Goal: Transaction & Acquisition: Purchase product/service

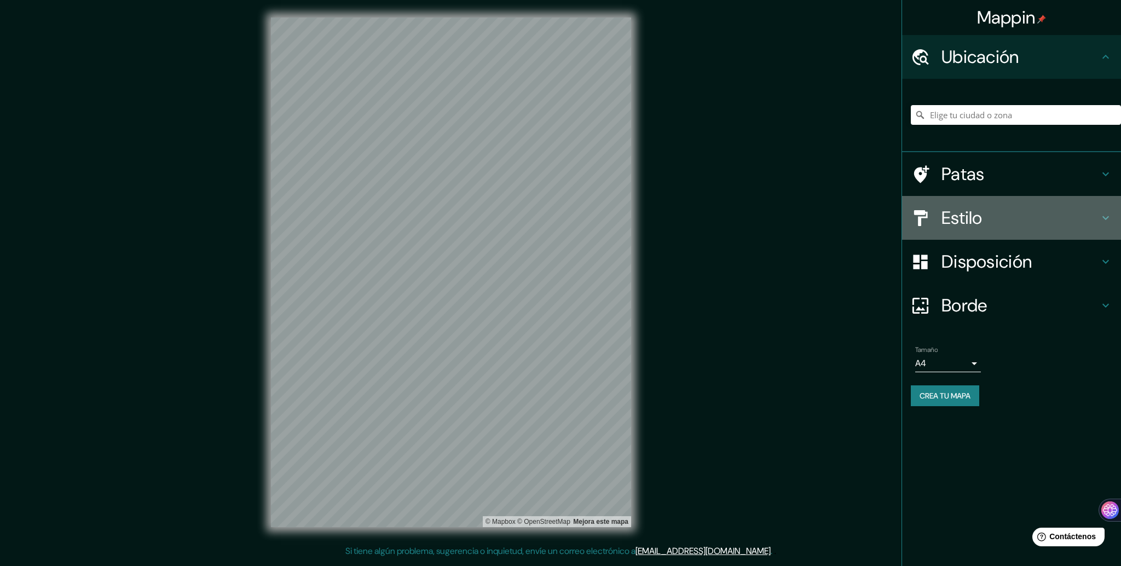
click at [1108, 216] on icon at bounding box center [1106, 218] width 7 height 4
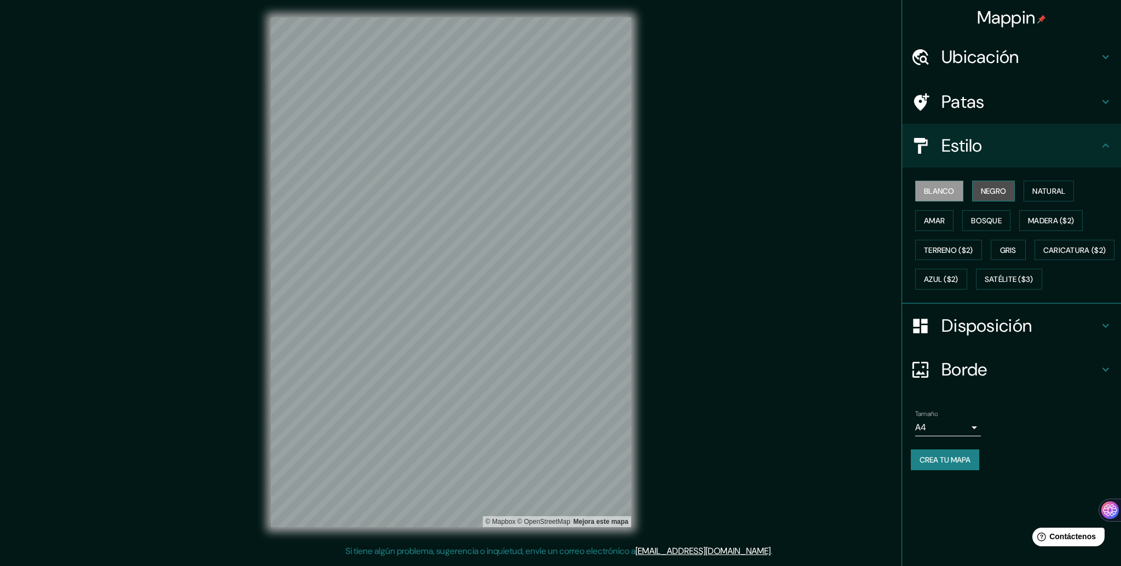
click at [988, 192] on font "Negro" at bounding box center [994, 191] width 26 height 10
click at [1065, 192] on font "Natural" at bounding box center [1049, 191] width 33 height 10
click at [922, 222] on button "Amar" at bounding box center [934, 220] width 38 height 21
click at [995, 220] on font "Bosque" at bounding box center [986, 221] width 31 height 10
click at [1059, 218] on font "Madera ($2)" at bounding box center [1051, 221] width 46 height 10
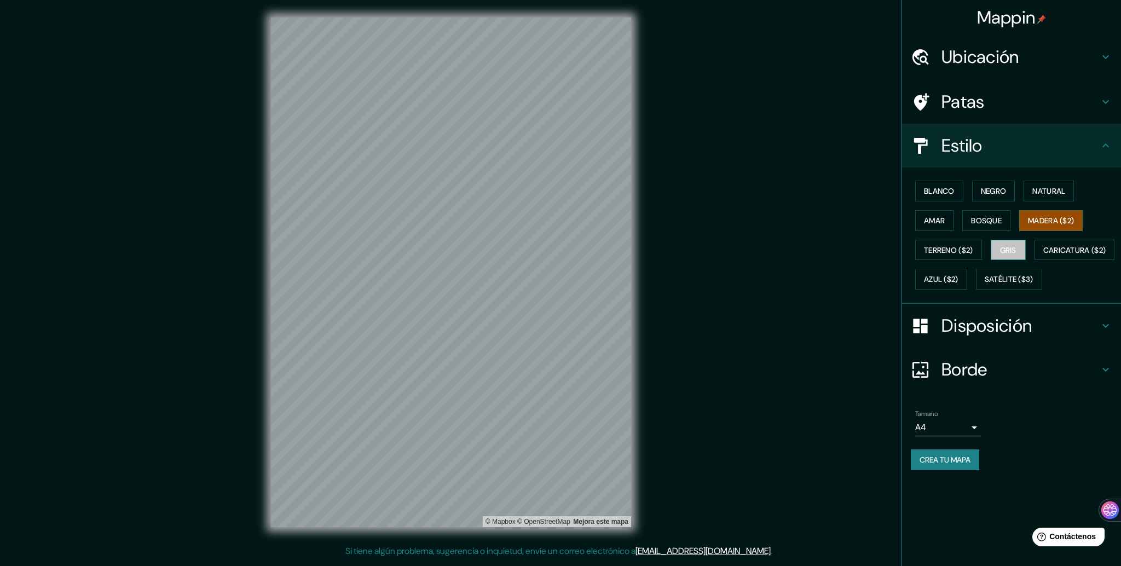
click at [1017, 247] on font "Gris" at bounding box center [1008, 250] width 16 height 10
click at [1060, 218] on font "Madera ($2)" at bounding box center [1051, 221] width 46 height 10
click at [959, 275] on font "Azul ($2)" at bounding box center [941, 280] width 34 height 10
click at [1044, 255] on font "Caricatura ($2)" at bounding box center [1075, 250] width 63 height 10
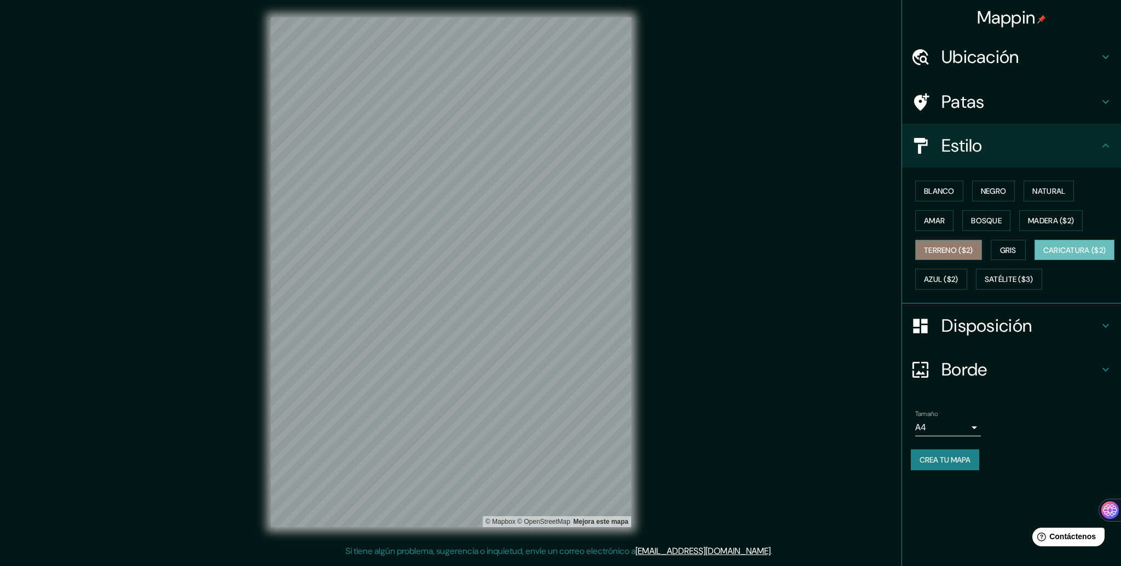
click at [953, 252] on font "Terreno ($2)" at bounding box center [948, 250] width 49 height 10
click at [1044, 255] on font "Caricatura ($2)" at bounding box center [1075, 250] width 63 height 10
click at [955, 251] on font "Terreno ($2)" at bounding box center [948, 250] width 49 height 10
click at [985, 285] on font "Satélite ($3)" at bounding box center [1009, 280] width 49 height 10
click at [1105, 332] on icon at bounding box center [1105, 325] width 13 height 13
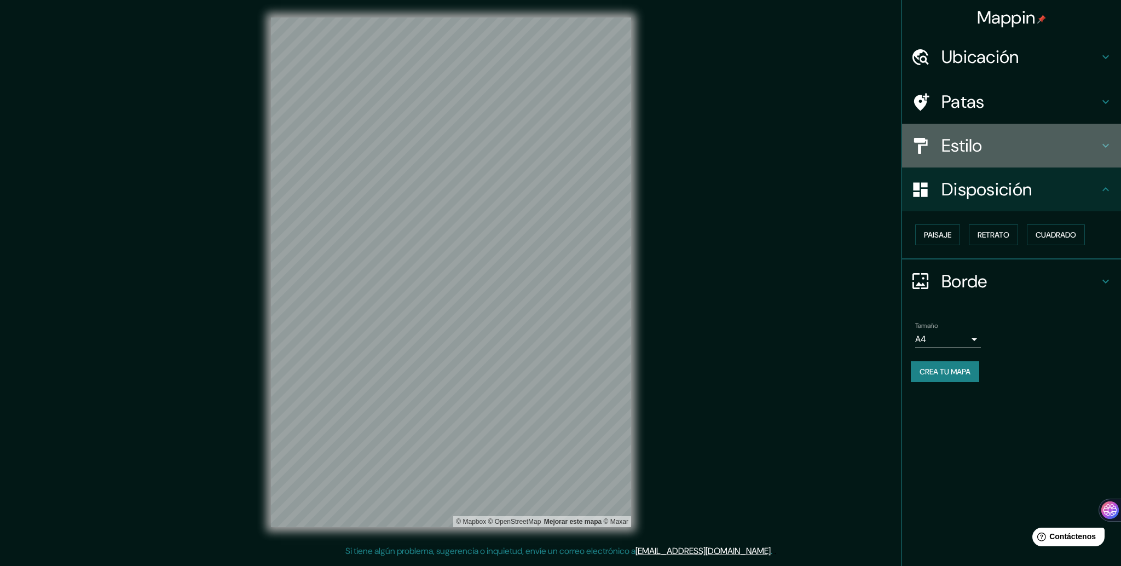
click at [978, 139] on font "Estilo" at bounding box center [962, 145] width 41 height 23
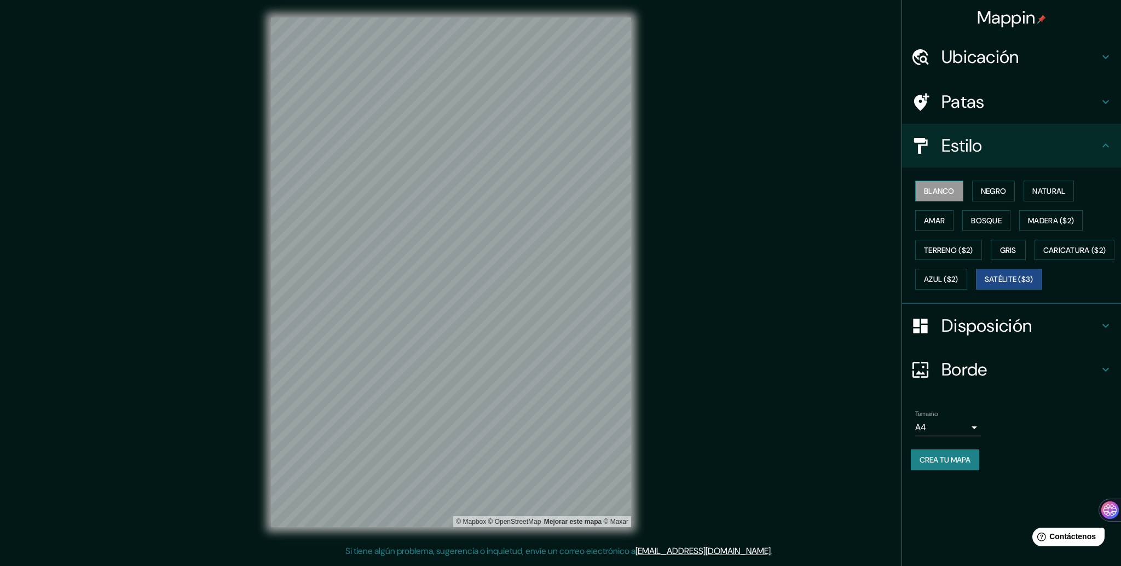
click at [946, 182] on button "Blanco" at bounding box center [939, 191] width 48 height 21
click at [1012, 188] on button "Negro" at bounding box center [993, 191] width 43 height 21
click at [996, 337] on font "Disposición" at bounding box center [987, 325] width 90 height 23
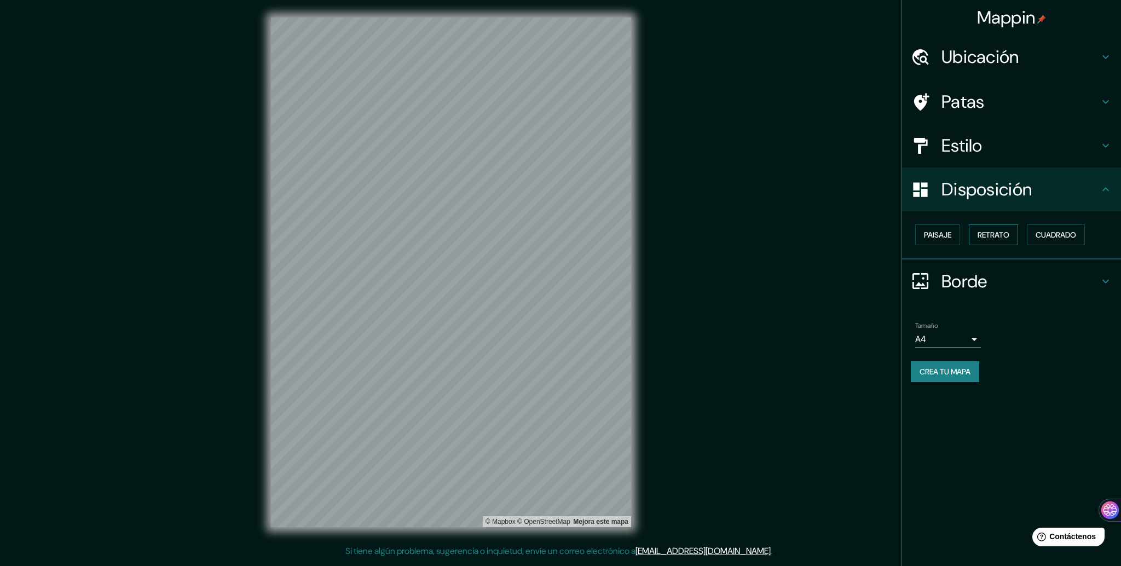
click at [999, 230] on font "Retrato" at bounding box center [994, 235] width 32 height 10
click at [1056, 234] on font "Cuadrado" at bounding box center [1056, 235] width 41 height 10
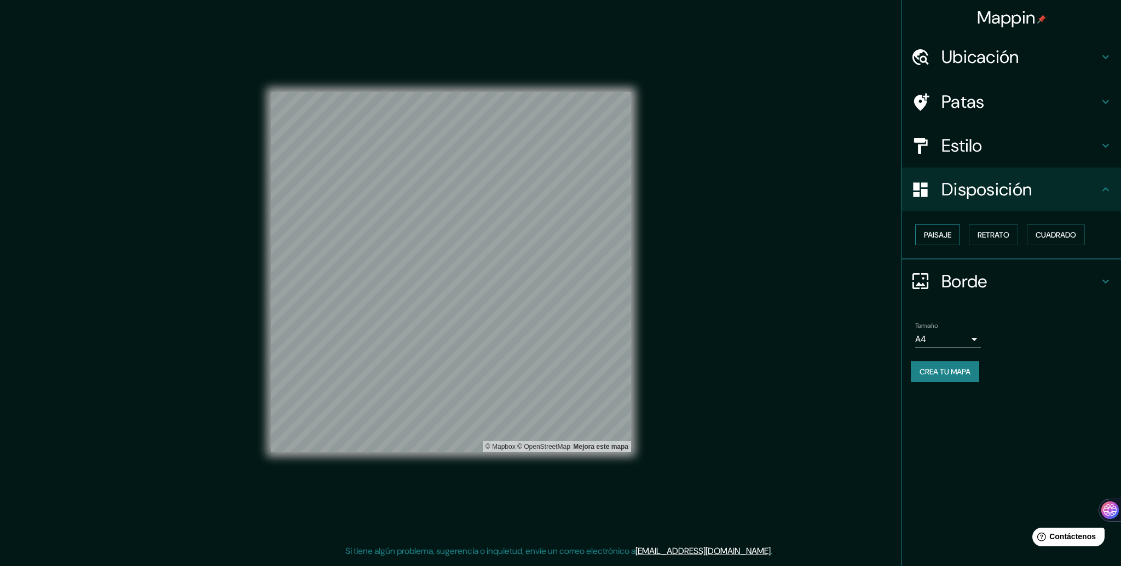
click at [935, 232] on font "Paisaje" at bounding box center [937, 235] width 27 height 10
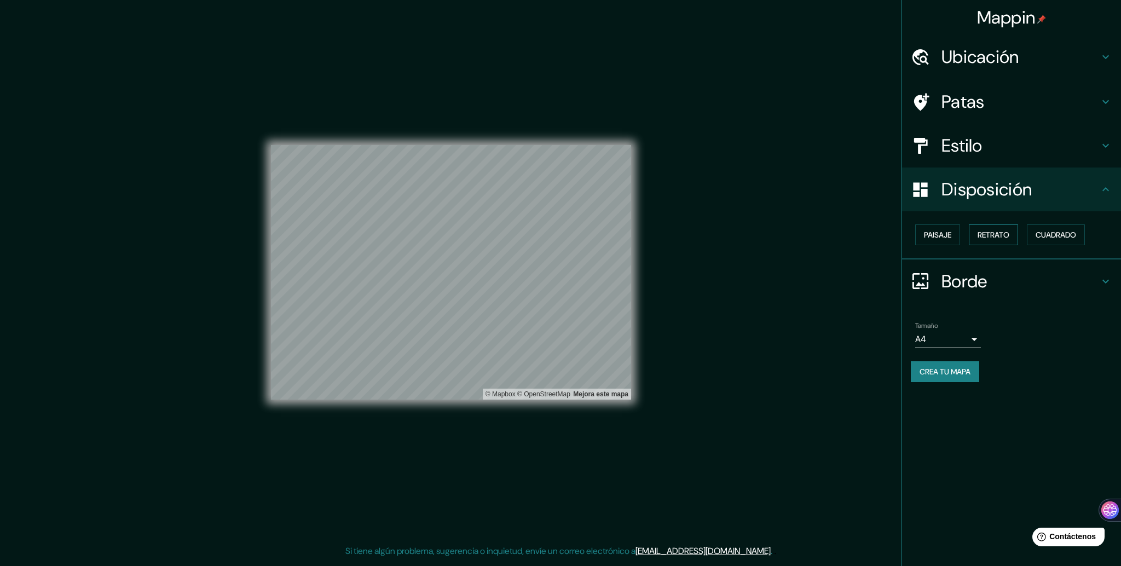
click at [1006, 235] on font "Retrato" at bounding box center [994, 235] width 32 height 10
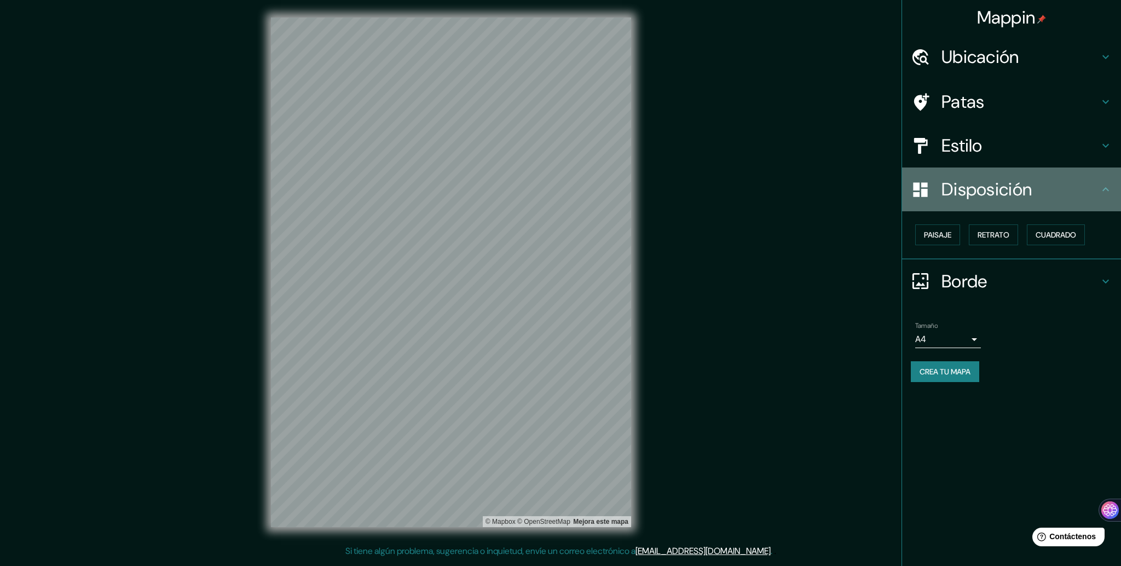
click at [1109, 186] on icon at bounding box center [1105, 189] width 13 height 13
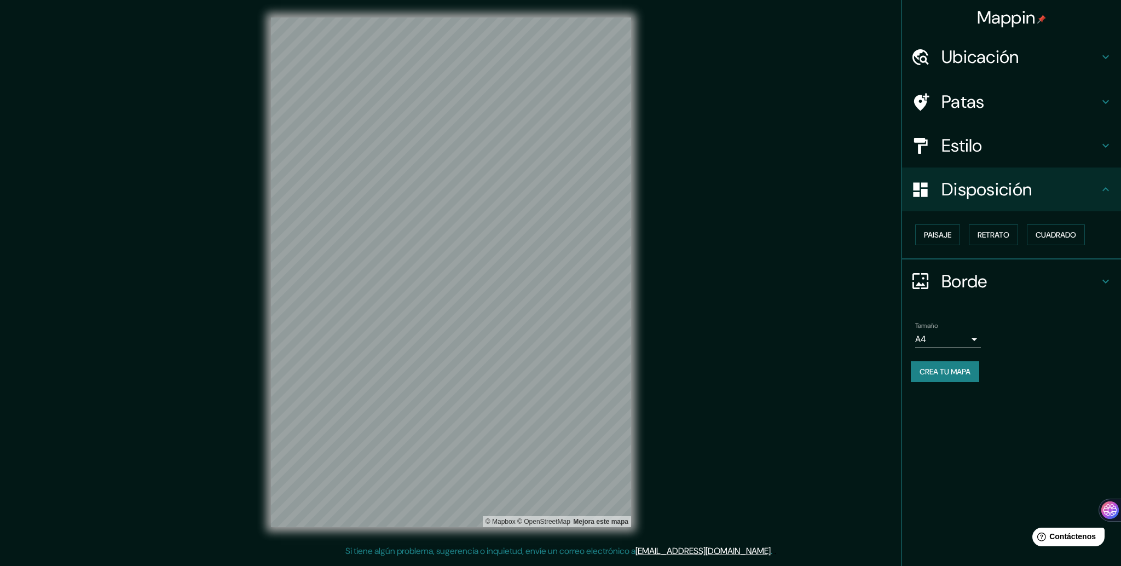
click at [1120, 274] on div "Borde" at bounding box center [1011, 282] width 219 height 44
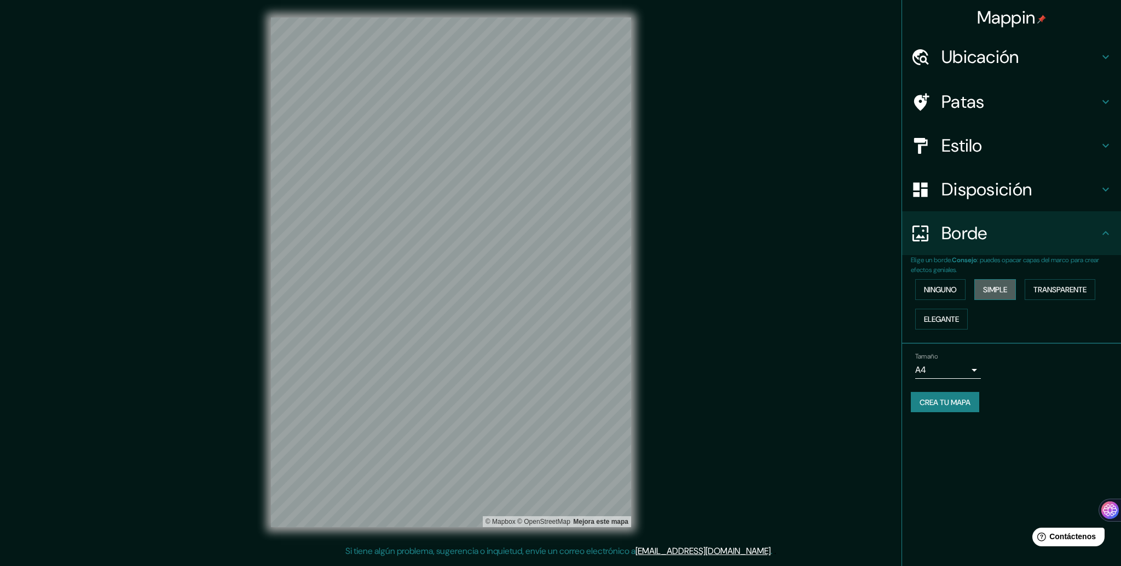
click at [1013, 285] on button "Simple" at bounding box center [996, 289] width 42 height 21
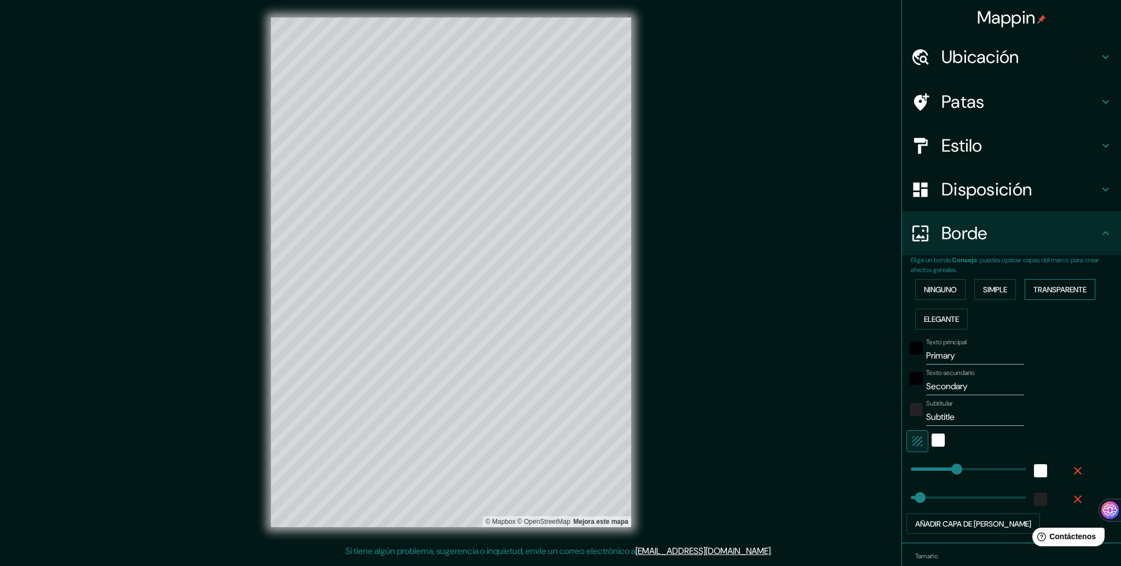
click at [1074, 292] on font "Transparente" at bounding box center [1060, 290] width 53 height 10
click at [944, 321] on font "Elegante" at bounding box center [941, 319] width 35 height 10
click at [936, 289] on font "Ninguno" at bounding box center [940, 290] width 33 height 10
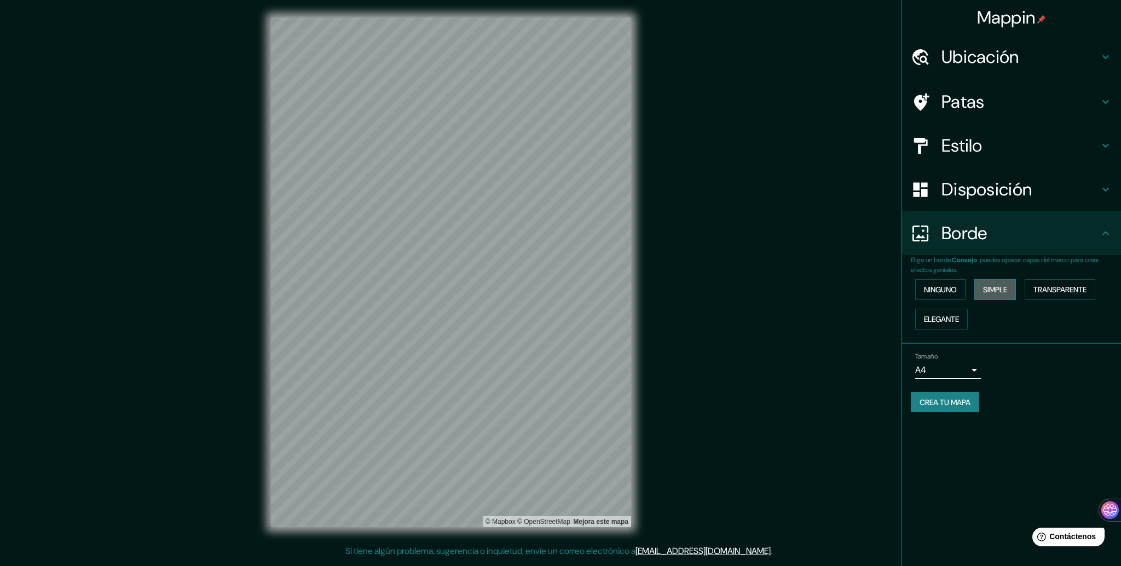
click at [1001, 289] on font "Simple" at bounding box center [995, 290] width 24 height 10
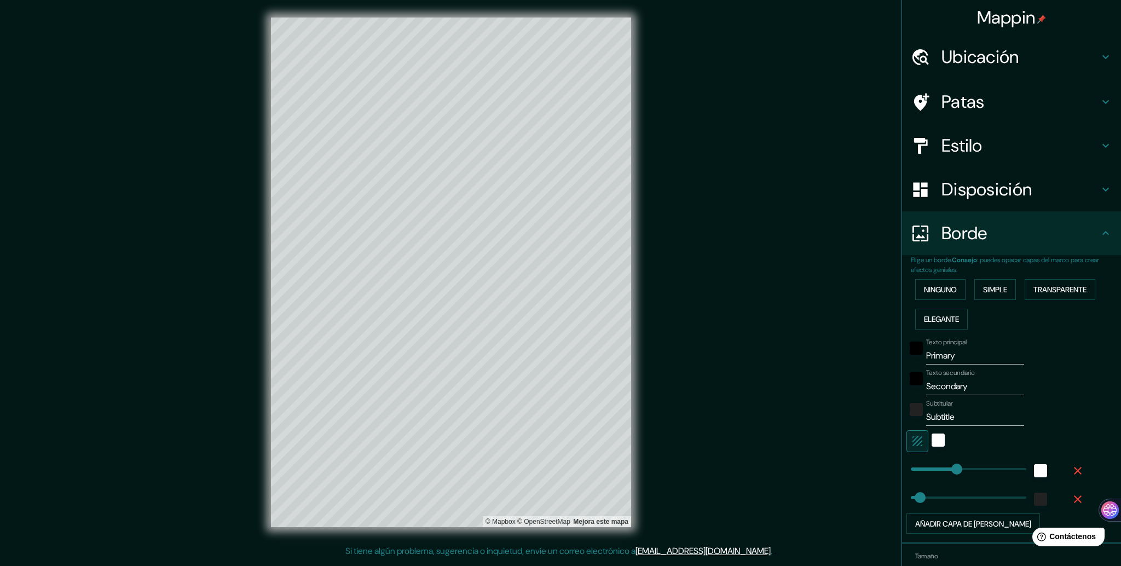
click at [911, 440] on icon "button" at bounding box center [917, 441] width 13 height 13
type input "263"
type input "53"
drag, startPoint x: 950, startPoint y: 352, endPoint x: 888, endPoint y: 351, distance: 62.4
click at [888, 351] on div "Mappin Ubicación Patas Estilo Disposición Borde Elige un borde. Consejo : puede…" at bounding box center [560, 281] width 1121 height 562
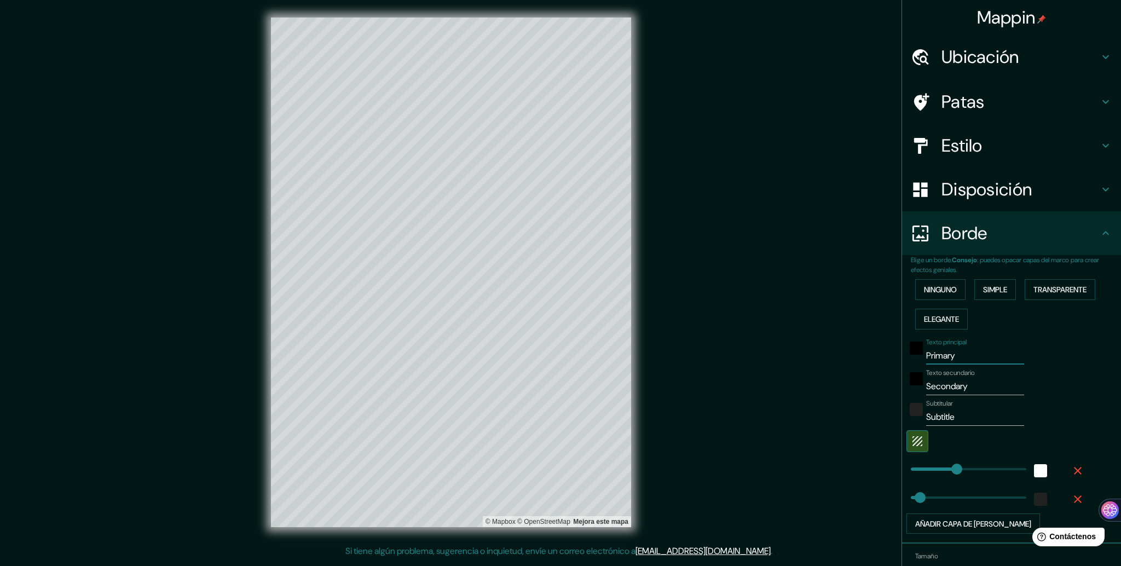
type input "m"
type input "263"
type input "53"
type input "ma"
type input "263"
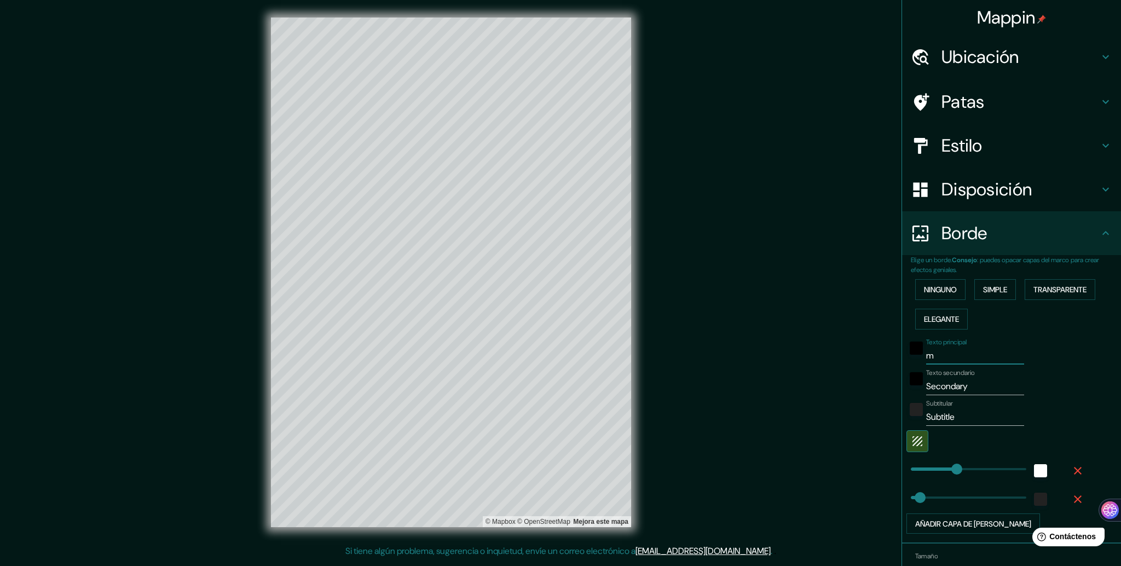
type input "53"
type input "mao"
type input "263"
type input "53"
type input "ma"
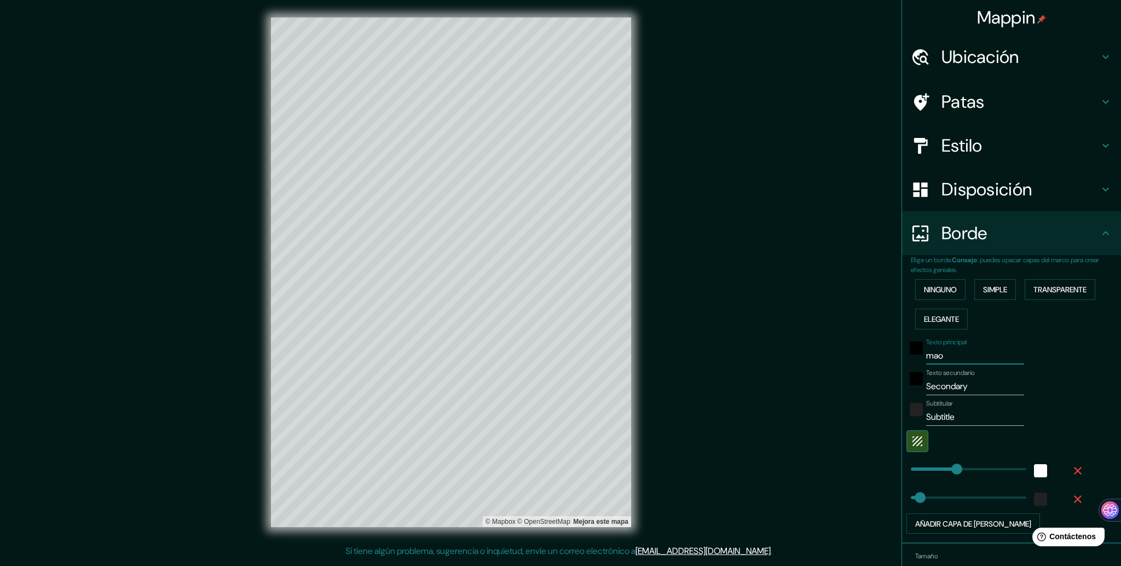
type input "263"
type input "53"
type input "map"
type input "263"
type input "53"
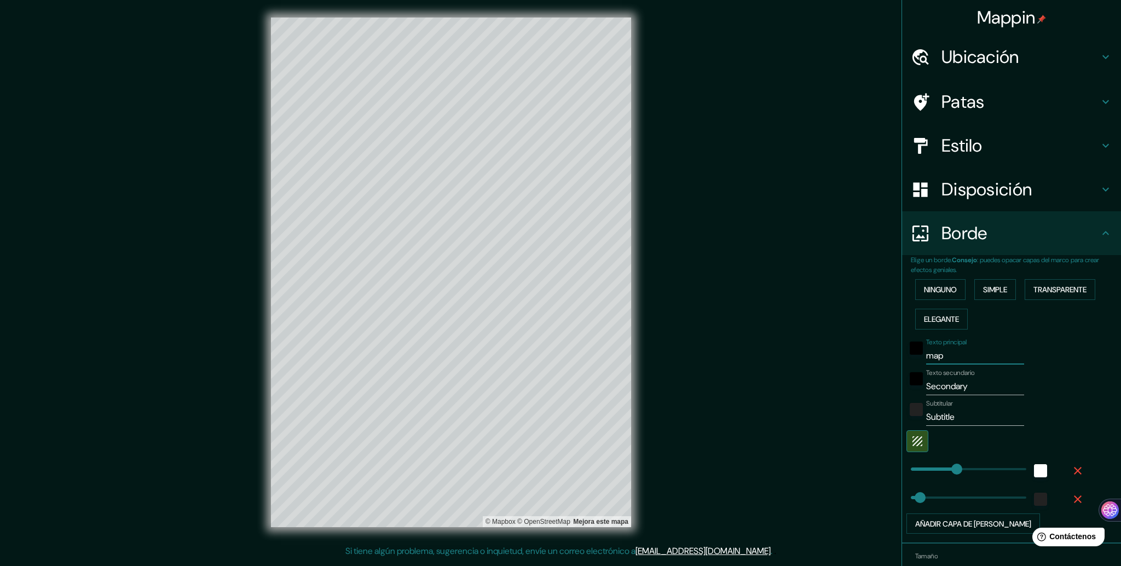
type input "mapa"
type input "263"
type input "53"
type input "mapa"
click at [910, 342] on div "negro" at bounding box center [916, 348] width 13 height 13
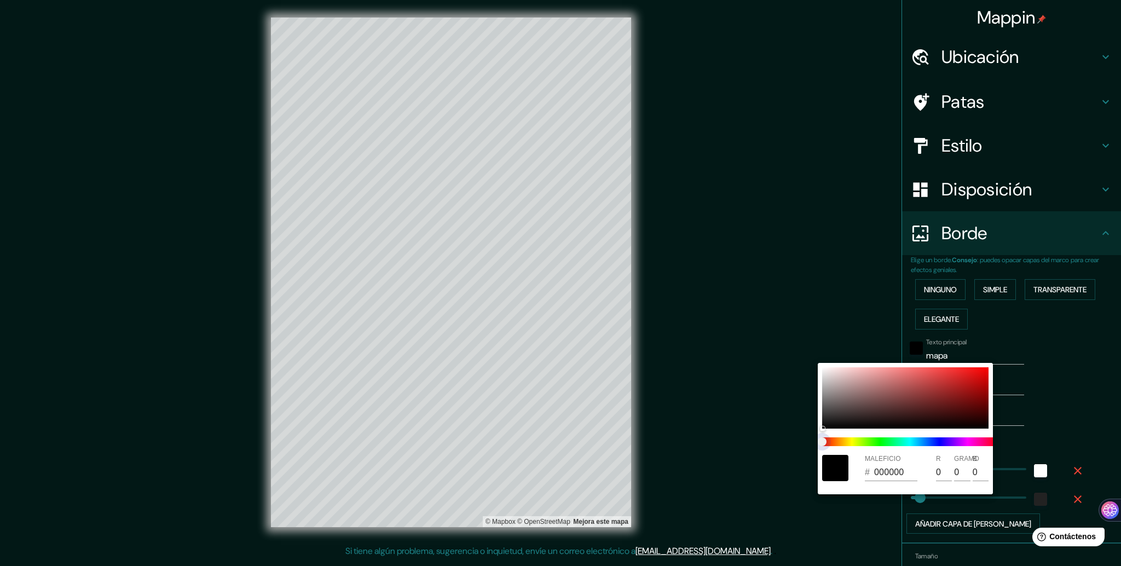
type input "263"
type input "53"
click at [992, 440] on span at bounding box center [909, 441] width 175 height 9
type input "263"
type input "53"
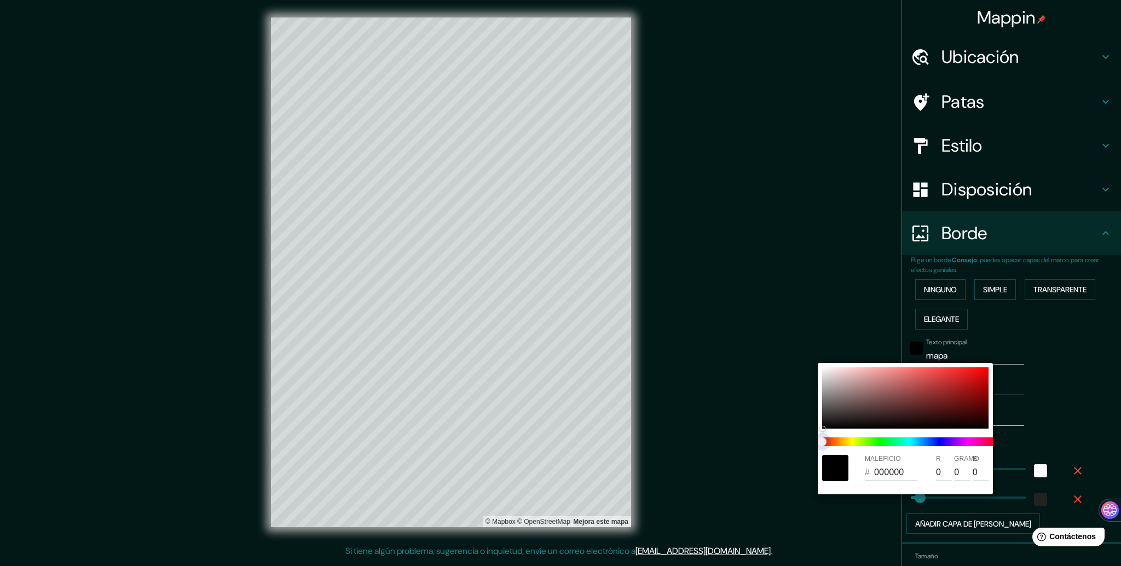
click at [989, 442] on span at bounding box center [909, 441] width 175 height 9
click at [979, 401] on div at bounding box center [905, 397] width 166 height 61
type input "263"
type input "53"
type input "730606"
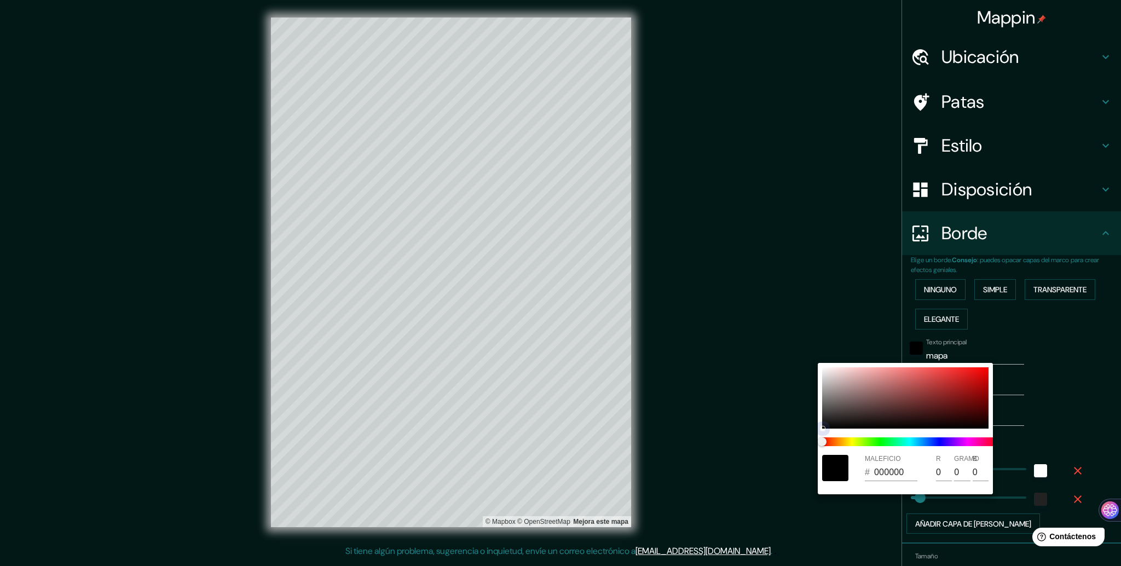
type input "115"
type input "6"
click at [976, 384] on div at bounding box center [905, 397] width 166 height 61
type input "263"
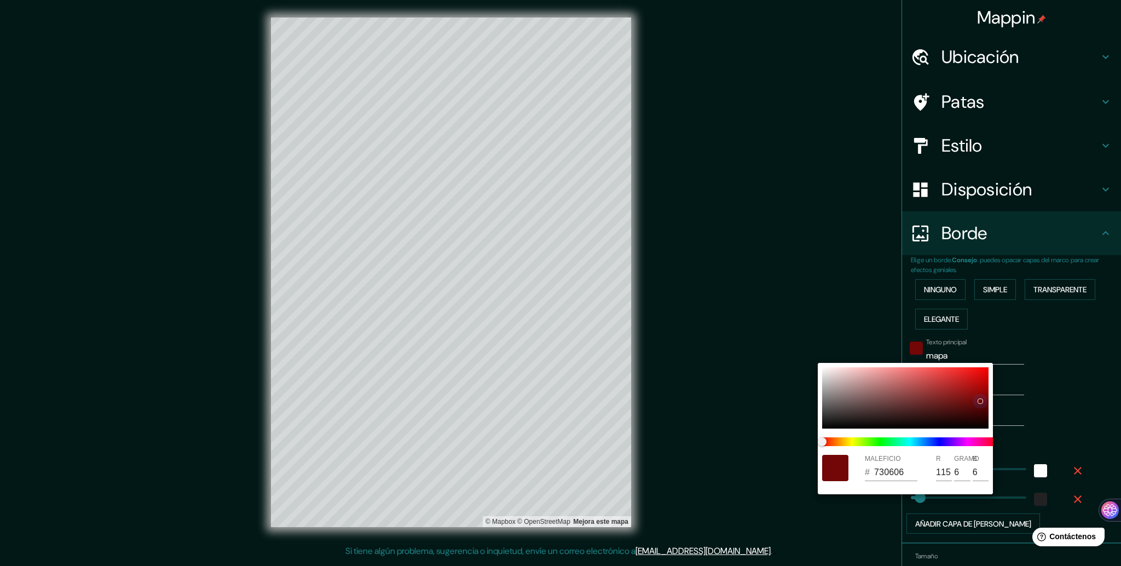
type input "53"
type input "B80E0E"
type input "184"
type input "14"
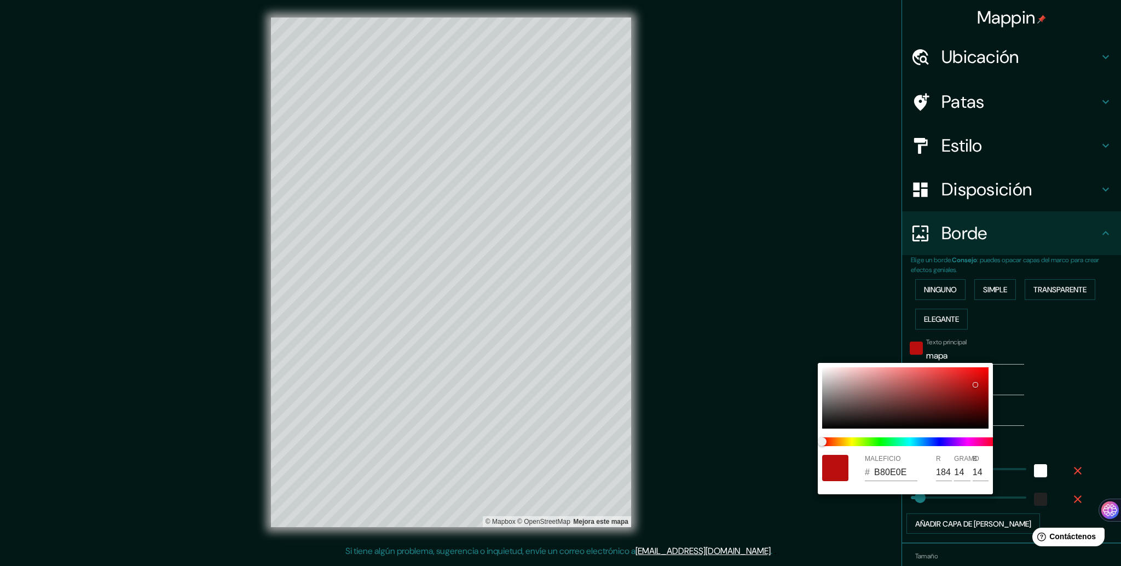
click at [1067, 325] on div at bounding box center [560, 283] width 1121 height 566
